Goal: Task Accomplishment & Management: Complete application form

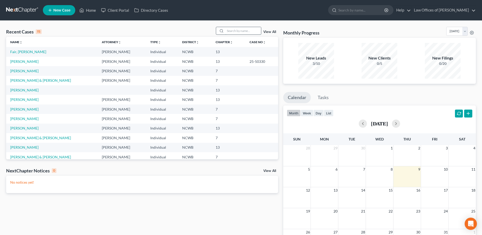
click at [234, 32] on input "search" at bounding box center [243, 30] width 36 height 7
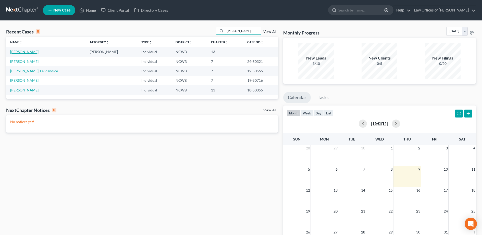
type input "[PERSON_NAME]"
click at [19, 51] on link "[PERSON_NAME]" at bounding box center [24, 51] width 28 height 4
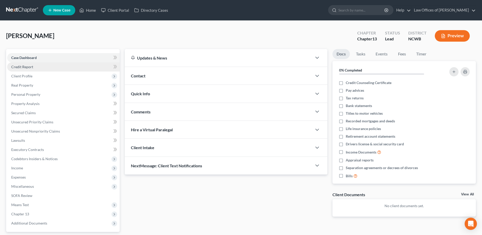
click at [25, 66] on span "Credit Report" at bounding box center [22, 67] width 22 height 4
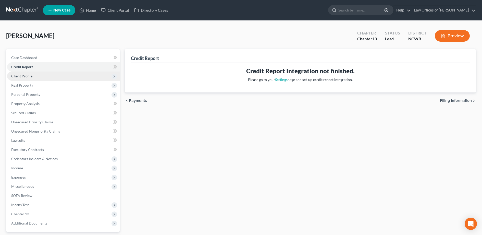
click at [24, 78] on span "Client Profile" at bounding box center [63, 75] width 113 height 9
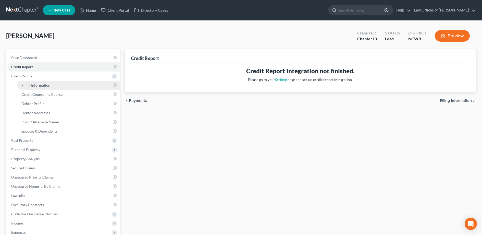
click at [26, 85] on span "Filing Information" at bounding box center [35, 85] width 29 height 4
select select "1"
select select "0"
select select "3"
select select "59"
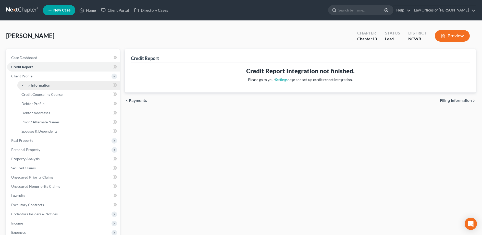
select select "1"
select select "28"
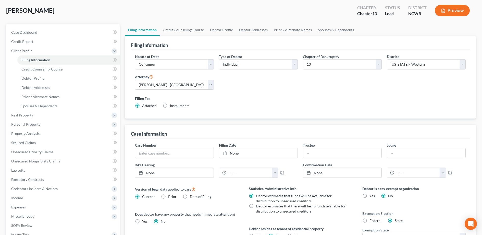
scroll to position [26, 0]
click at [32, 78] on span "Debtor Profile" at bounding box center [32, 78] width 23 height 4
select select "2"
select select "3"
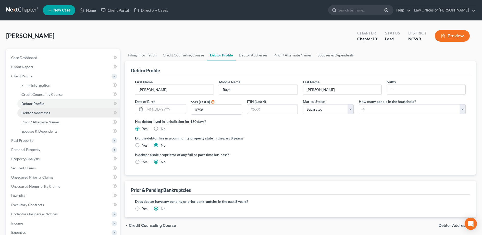
click at [31, 113] on span "Debtor Addresses" at bounding box center [35, 112] width 29 height 4
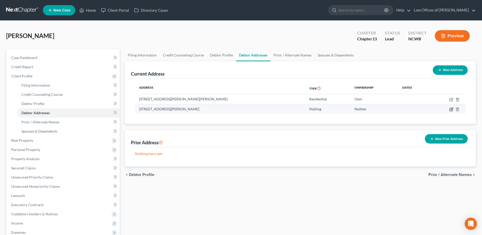
click at [451, 110] on icon "button" at bounding box center [451, 109] width 4 height 4
select select "28"
select select "0"
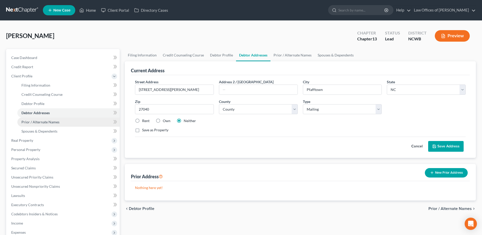
click at [36, 121] on span "Prior / Alternate Names" at bounding box center [40, 122] width 38 height 4
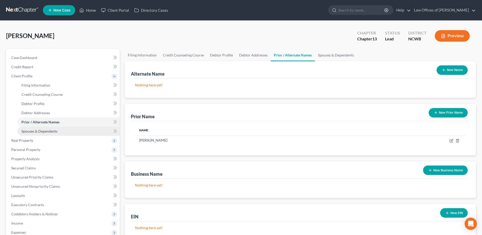
click at [36, 130] on span "Spouses & Dependents" at bounding box center [39, 131] width 36 height 4
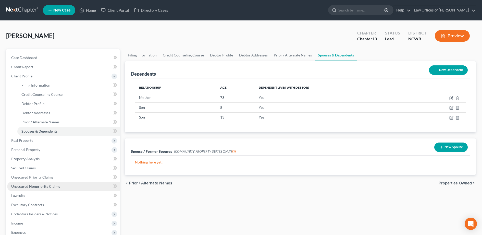
click at [30, 186] on span "Unsecured Nonpriority Claims" at bounding box center [35, 186] width 49 height 4
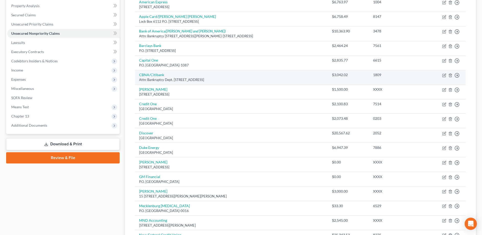
scroll to position [46, 0]
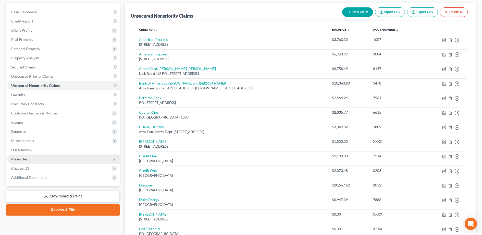
click at [22, 159] on span "Means Test" at bounding box center [20, 159] width 18 height 4
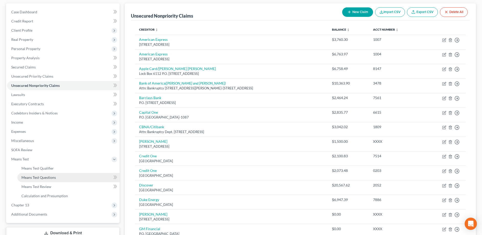
click at [28, 179] on link "Means Test Questions" at bounding box center [68, 177] width 102 height 9
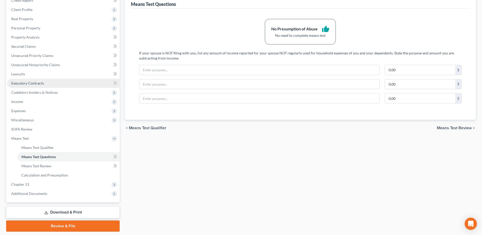
scroll to position [77, 0]
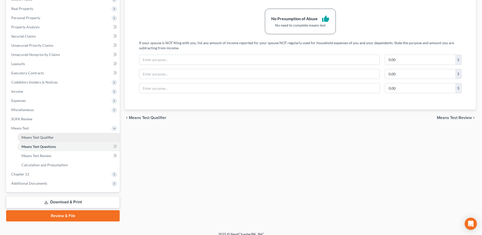
click at [33, 136] on span "Means Test Qualifier" at bounding box center [37, 137] width 32 height 4
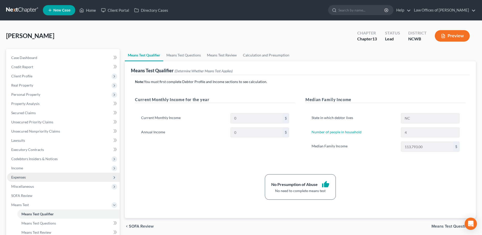
click at [23, 177] on span "Expenses" at bounding box center [18, 177] width 15 height 4
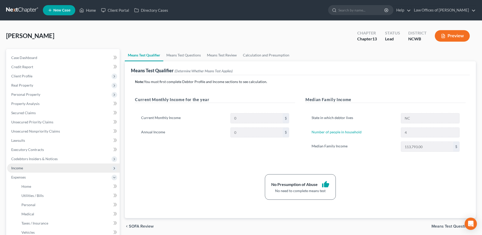
click at [18, 168] on span "Income" at bounding box center [17, 168] width 12 height 4
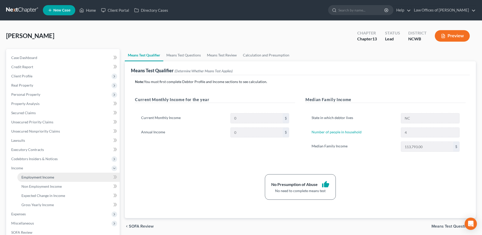
click at [33, 178] on span "Employment Income" at bounding box center [37, 177] width 33 height 4
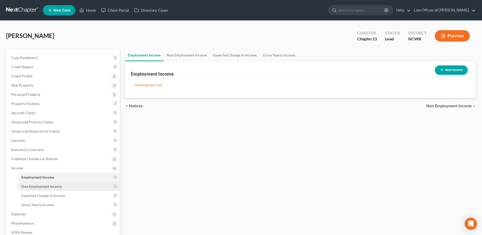
click at [33, 186] on span "Non Employment Income" at bounding box center [41, 186] width 40 height 4
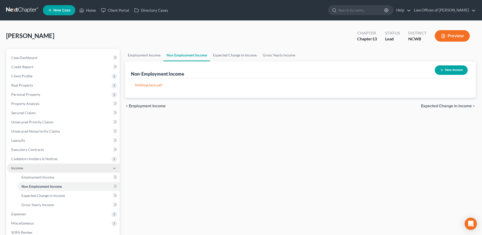
click at [17, 169] on span "Income" at bounding box center [17, 168] width 12 height 4
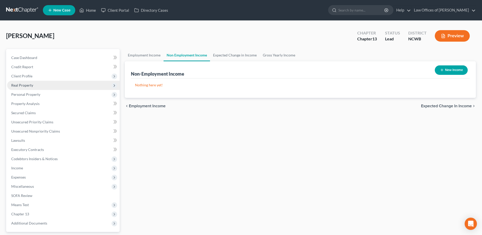
click at [16, 84] on span "Real Property" at bounding box center [22, 85] width 22 height 4
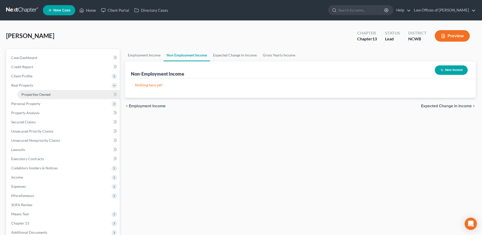
click at [48, 95] on span "Properties Owned" at bounding box center [35, 94] width 29 height 4
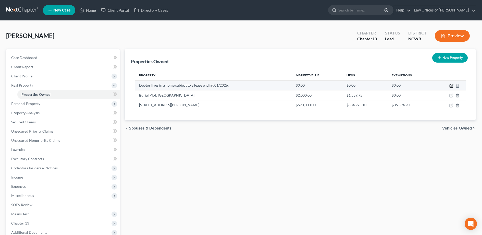
click at [451, 86] on icon "button" at bounding box center [452, 85] width 2 height 2
select select "28"
select select "48"
select select "0"
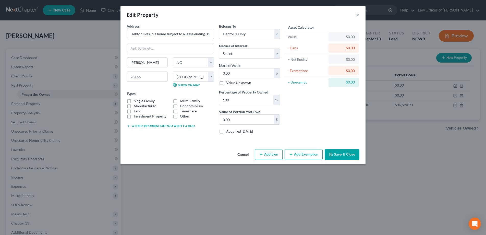
click at [356, 16] on button "×" at bounding box center [358, 15] width 4 height 6
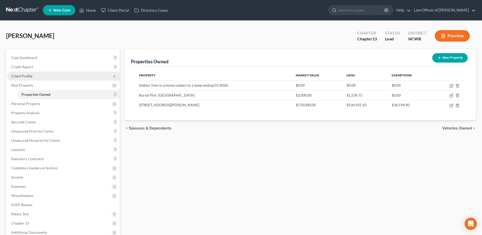
click at [24, 76] on span "Client Profile" at bounding box center [21, 76] width 21 height 4
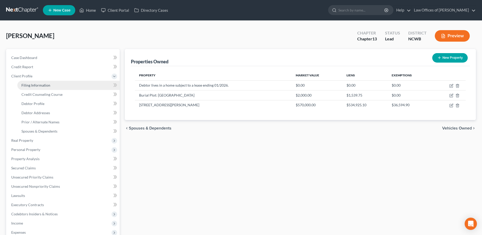
click at [28, 86] on span "Filing Information" at bounding box center [35, 85] width 29 height 4
select select "1"
select select "0"
select select "3"
select select "59"
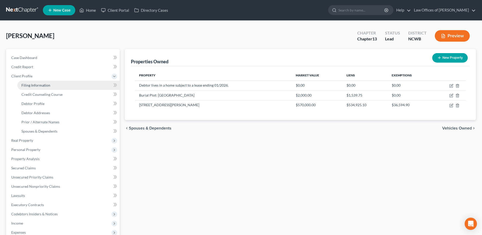
select select "1"
select select "28"
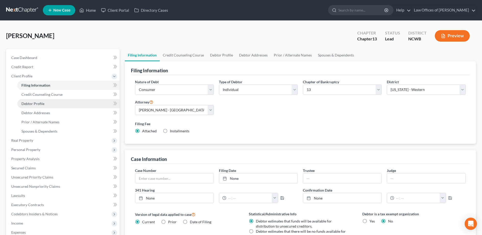
click at [33, 104] on span "Debtor Profile" at bounding box center [32, 103] width 23 height 4
select select "2"
select select "3"
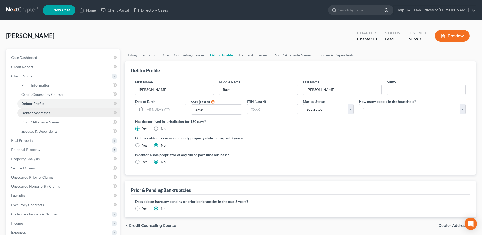
click at [41, 114] on span "Debtor Addresses" at bounding box center [35, 112] width 29 height 4
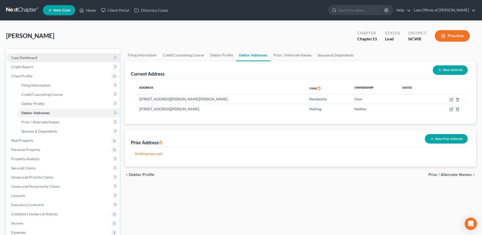
click at [18, 57] on span "Case Dashboard" at bounding box center [24, 57] width 26 height 4
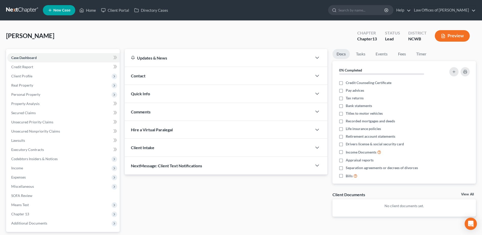
click at [134, 97] on div "Quick Info" at bounding box center [218, 94] width 187 height 18
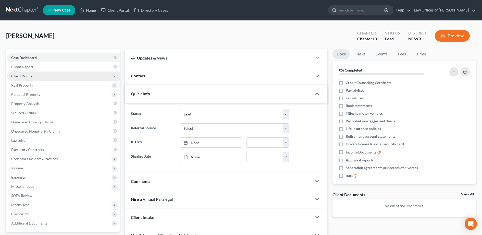
click at [19, 76] on span "Client Profile" at bounding box center [21, 76] width 21 height 4
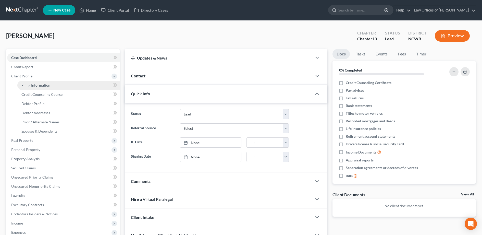
click at [31, 85] on span "Filing Information" at bounding box center [35, 85] width 29 height 4
select select "1"
select select "0"
select select "3"
select select "59"
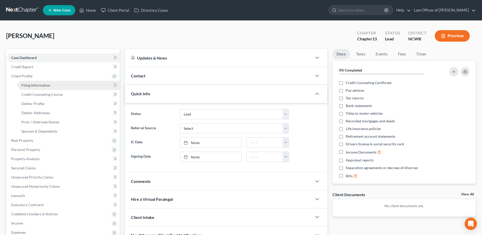
select select "1"
select select "28"
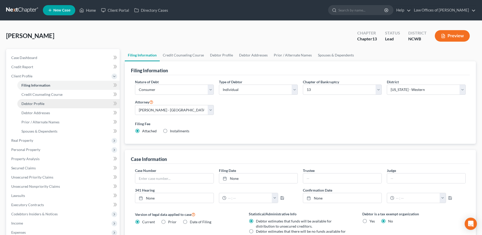
click at [34, 104] on span "Debtor Profile" at bounding box center [32, 103] width 23 height 4
select select "2"
select select "3"
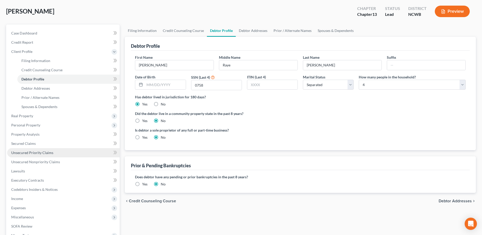
scroll to position [26, 0]
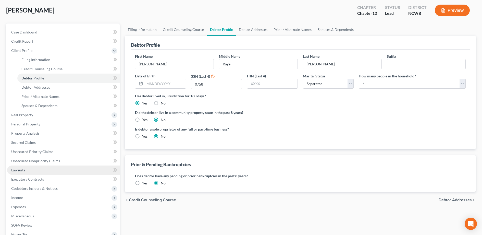
click at [22, 169] on span "Lawsuits" at bounding box center [18, 170] width 14 height 4
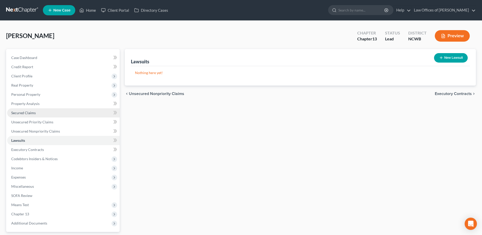
click at [19, 114] on span "Secured Claims" at bounding box center [23, 112] width 24 height 4
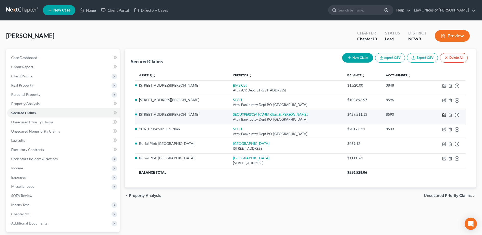
click at [445, 114] on icon "button" at bounding box center [444, 114] width 2 height 2
select select "28"
select select "4"
select select "3"
select select "0"
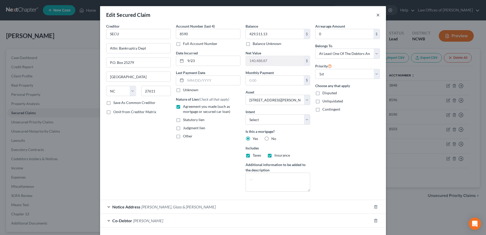
click at [376, 16] on button "×" at bounding box center [378, 15] width 4 height 6
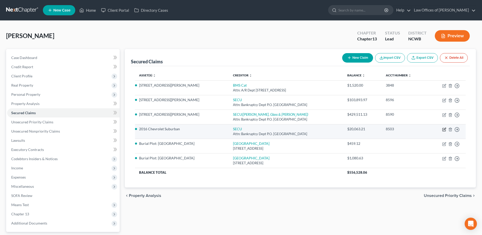
click at [445, 129] on icon "button" at bounding box center [444, 129] width 2 height 2
select select "28"
select select "5"
select select "0"
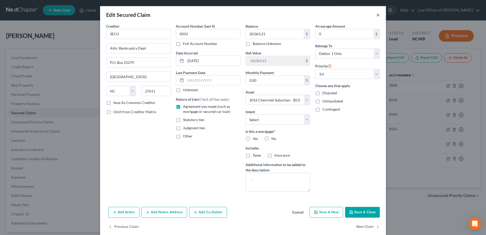
click at [376, 17] on button "×" at bounding box center [378, 15] width 4 height 6
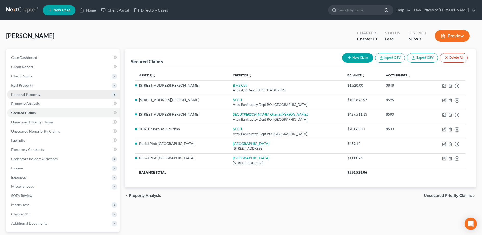
click at [24, 96] on span "Personal Property" at bounding box center [25, 94] width 29 height 4
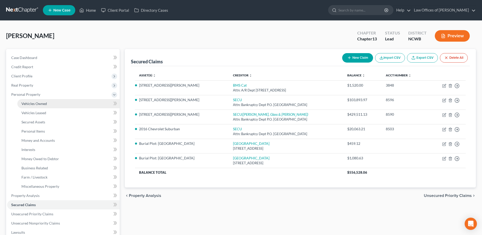
click at [31, 105] on span "Vehicles Owned" at bounding box center [34, 103] width 26 height 4
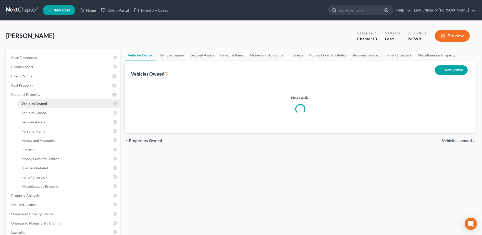
click at [31, 105] on span "Vehicles Owned" at bounding box center [34, 103] width 26 height 4
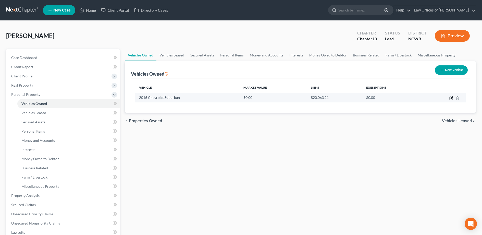
click at [452, 98] on icon "button" at bounding box center [451, 98] width 4 height 4
select select "0"
select select "10"
select select "2"
select select "0"
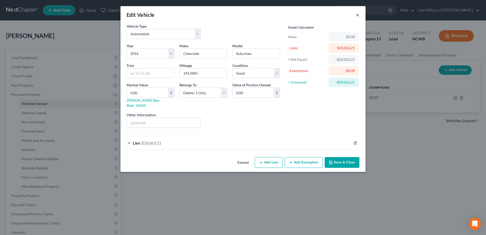
click at [358, 13] on button "×" at bounding box center [358, 15] width 4 height 6
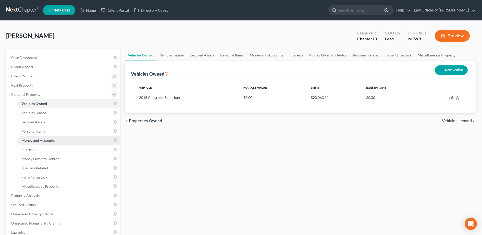
click at [39, 141] on span "Money and Accounts" at bounding box center [37, 140] width 33 height 4
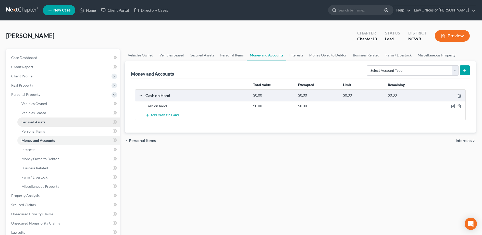
click at [32, 122] on span "Secured Assets" at bounding box center [33, 122] width 24 height 4
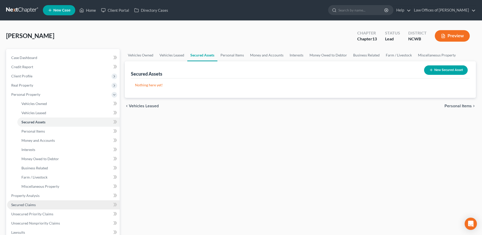
click at [20, 205] on span "Secured Claims" at bounding box center [23, 204] width 24 height 4
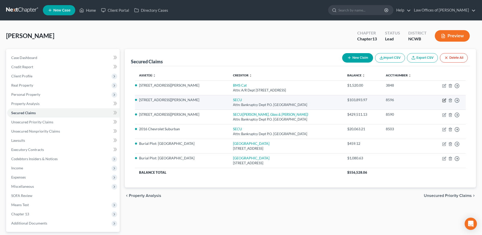
click at [443, 101] on icon "button" at bounding box center [444, 100] width 4 height 4
select select "28"
select select "4"
select select "3"
select select "0"
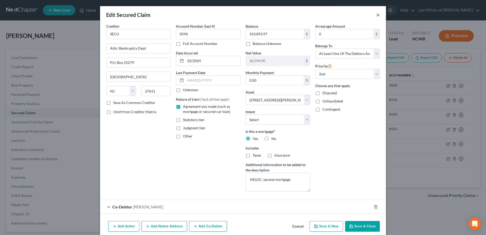
click at [376, 15] on button "×" at bounding box center [378, 15] width 4 height 6
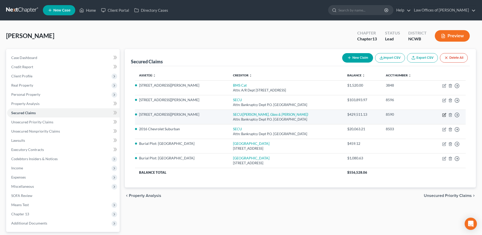
click at [444, 117] on icon "button" at bounding box center [443, 115] width 3 height 3
select select "28"
select select "4"
select select "3"
select select "0"
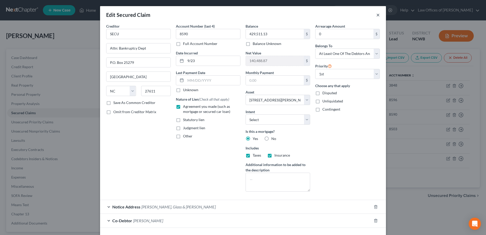
click at [376, 18] on button "×" at bounding box center [378, 15] width 4 height 6
